Goal: Task Accomplishment & Management: Manage account settings

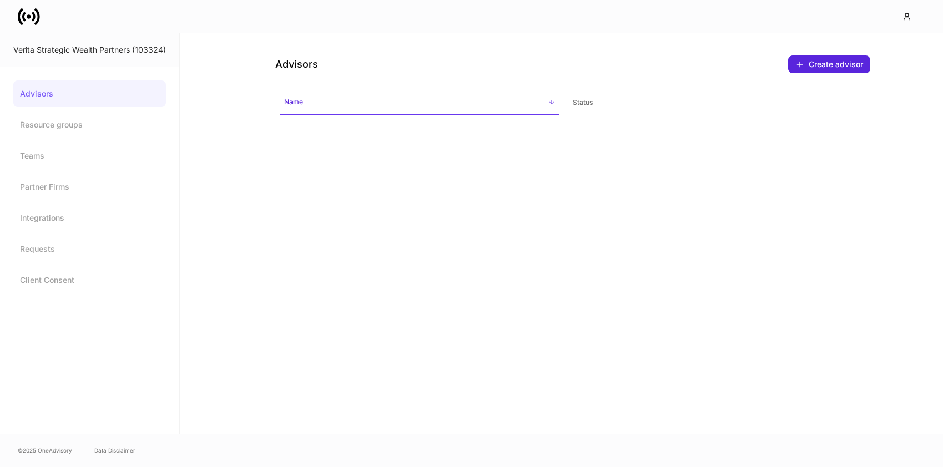
click at [33, 17] on icon at bounding box center [33, 16] width 3 height 9
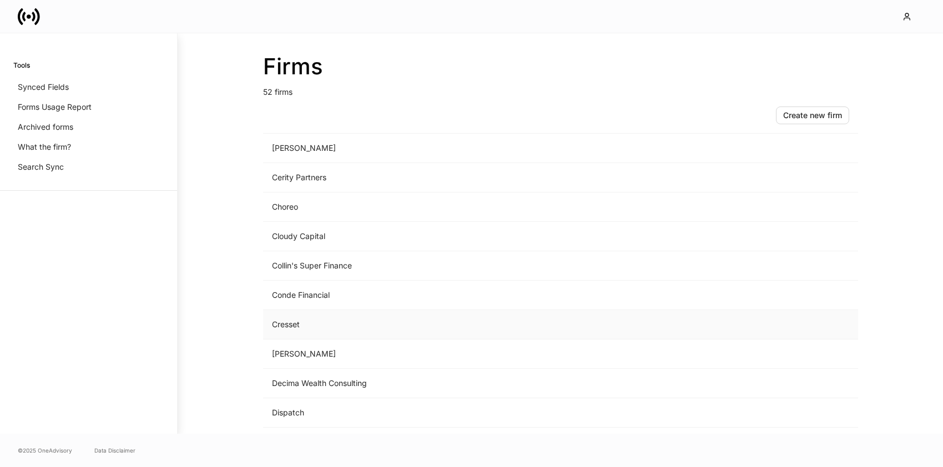
scroll to position [357, 0]
click at [308, 348] on td "[PERSON_NAME]" at bounding box center [468, 353] width 411 height 29
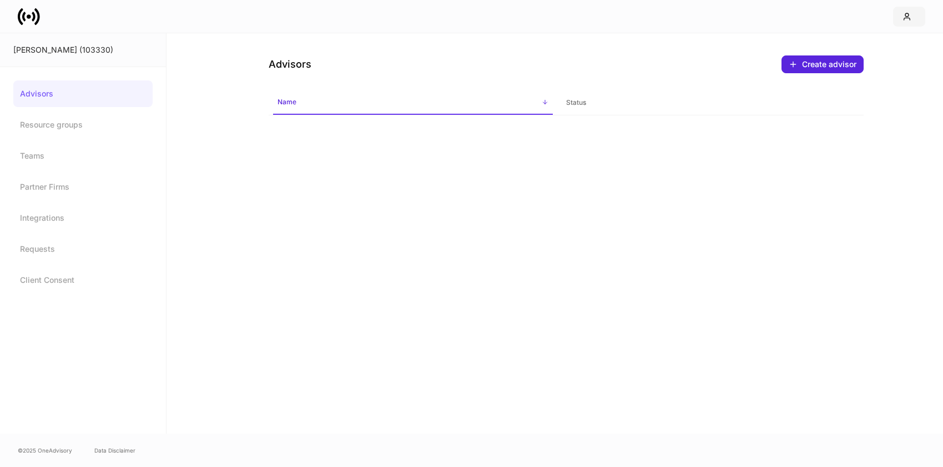
click at [907, 18] on icon "button" at bounding box center [907, 16] width 9 height 9
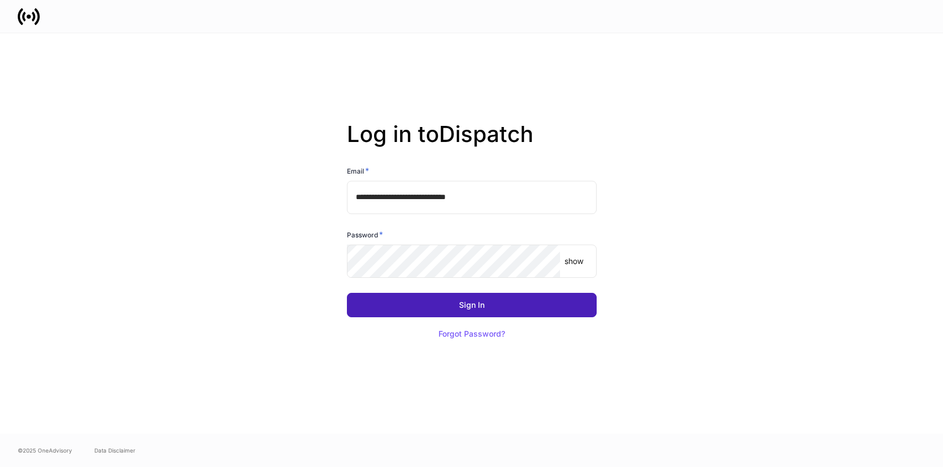
click at [488, 296] on button "Sign In" at bounding box center [472, 305] width 250 height 24
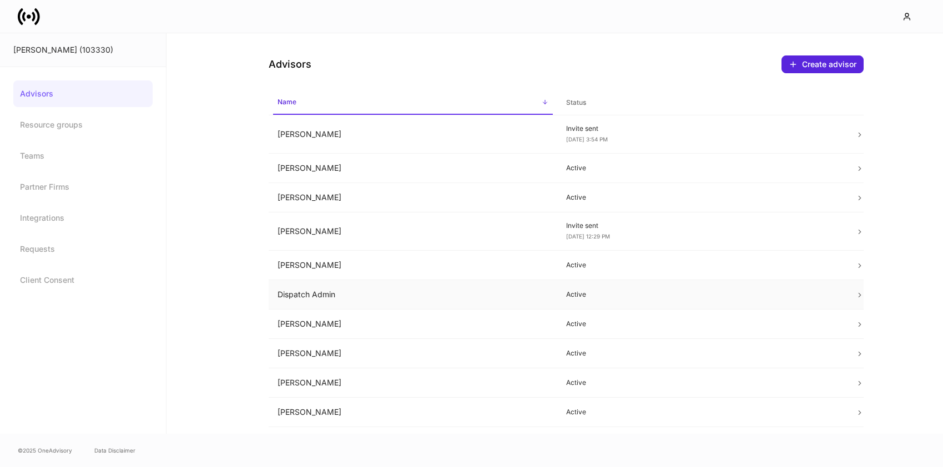
click at [389, 298] on td "Dispatch Admin" at bounding box center [413, 294] width 289 height 29
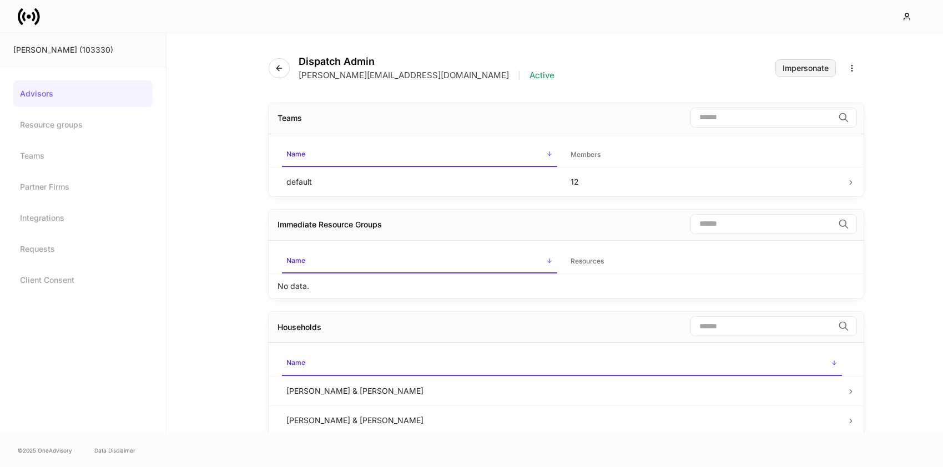
click at [803, 71] on div "Impersonate" at bounding box center [806, 68] width 46 height 8
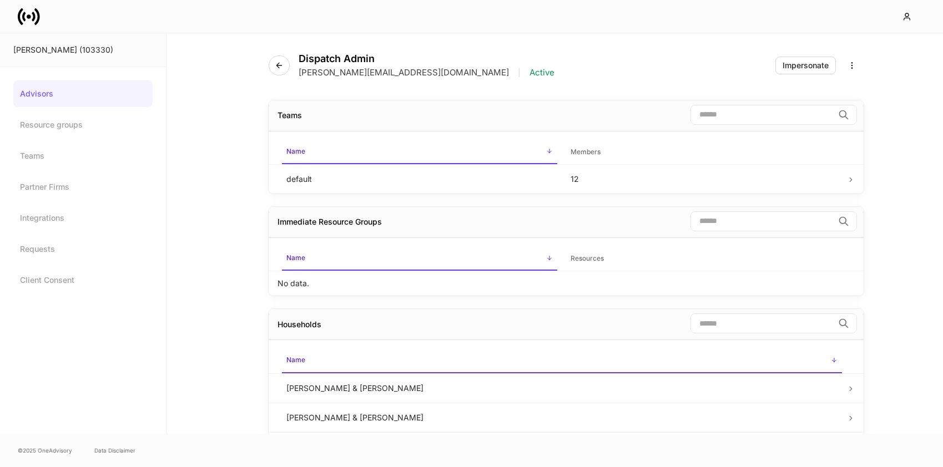
click at [37, 18] on icon at bounding box center [29, 17] width 22 height 22
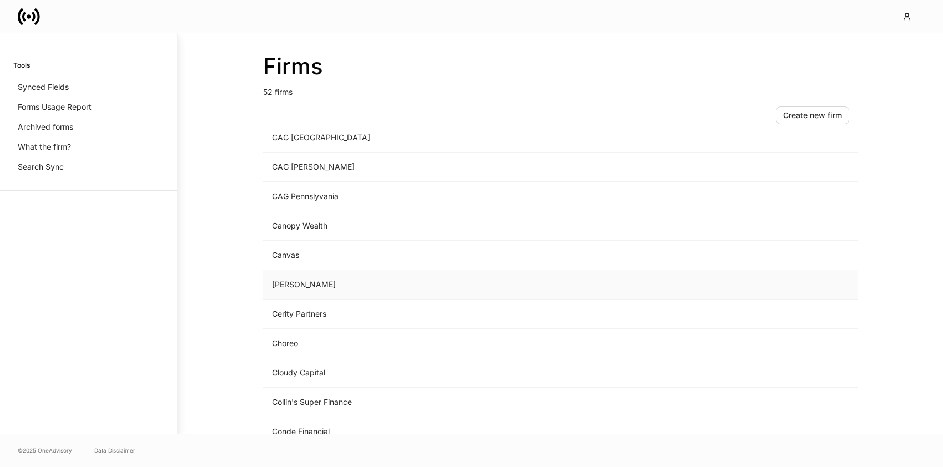
scroll to position [313, 0]
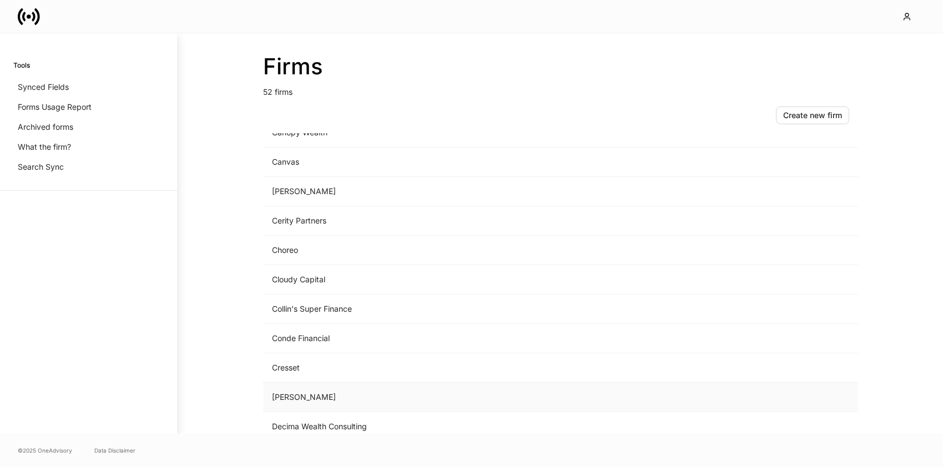
click at [304, 395] on td "D.A. Davidson" at bounding box center [468, 397] width 411 height 29
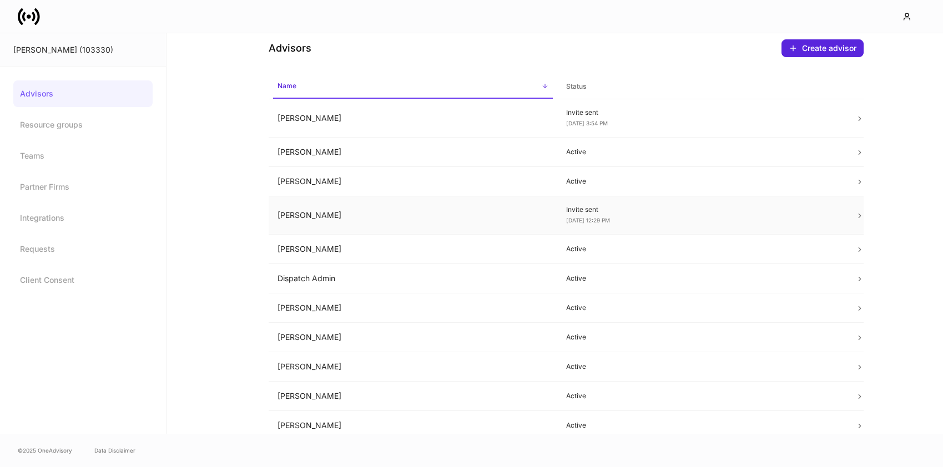
scroll to position [16, 0]
click at [478, 212] on td "Cathy Solaro" at bounding box center [413, 216] width 289 height 38
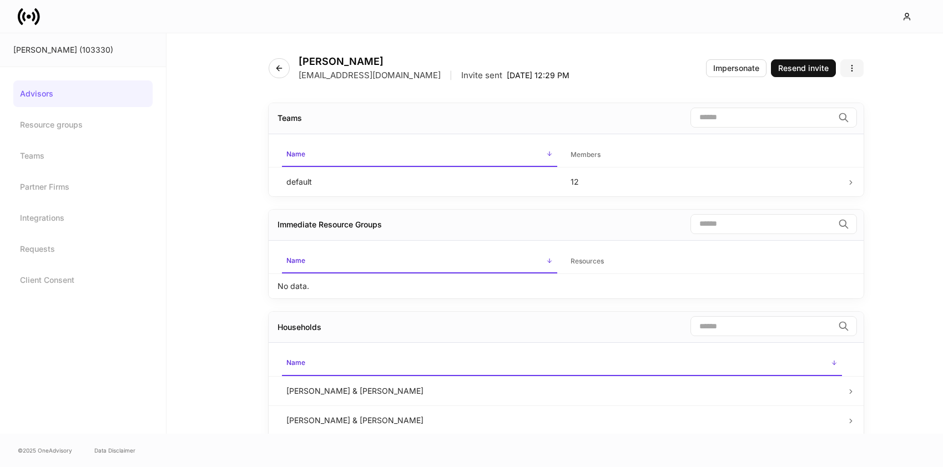
click at [855, 68] on icon "button" at bounding box center [852, 68] width 9 height 9
click at [813, 88] on li "Edit advisor" at bounding box center [810, 95] width 105 height 18
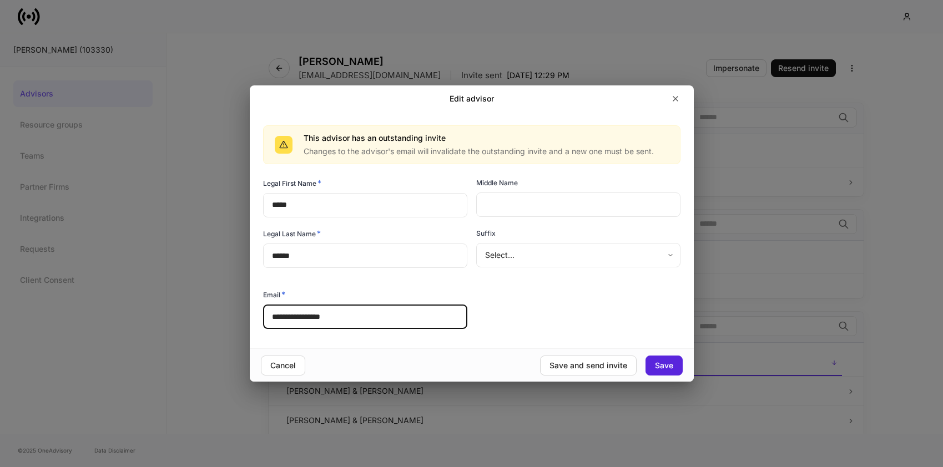
drag, startPoint x: 276, startPoint y: 317, endPoint x: 283, endPoint y: 335, distance: 19.0
click at [276, 318] on input "**********" at bounding box center [365, 317] width 204 height 24
click at [589, 363] on div "Save and send invite" at bounding box center [589, 366] width 78 height 8
type input "**********"
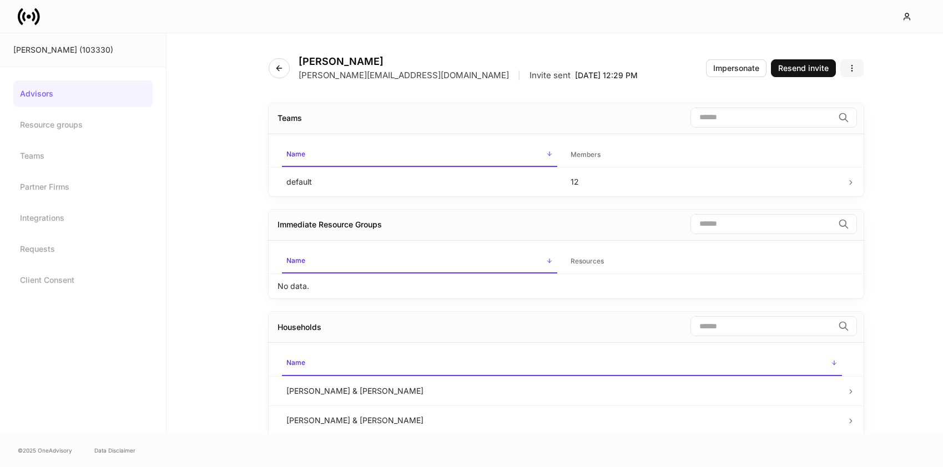
click at [854, 65] on icon "button" at bounding box center [852, 68] width 9 height 9
click at [793, 92] on p "Edit advisor" at bounding box center [788, 94] width 43 height 11
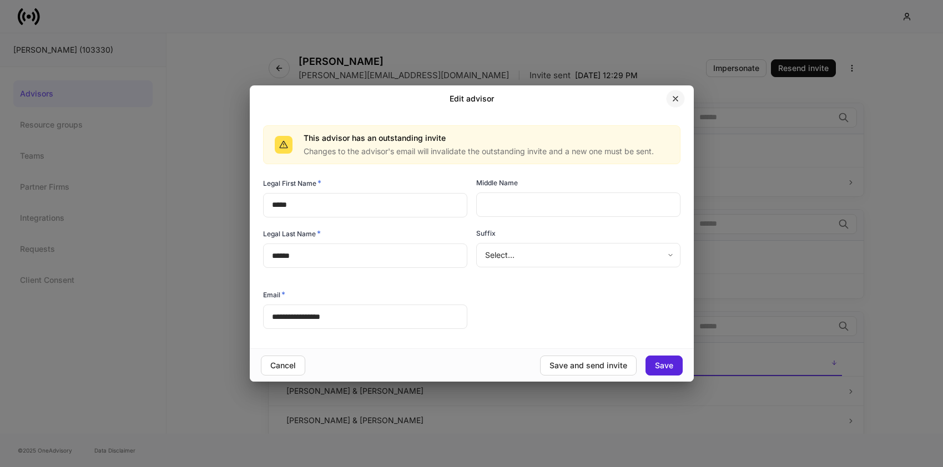
drag, startPoint x: 676, startPoint y: 96, endPoint x: 652, endPoint y: 108, distance: 26.6
click at [676, 96] on icon "button" at bounding box center [675, 98] width 9 height 9
